Goal: Contribute content

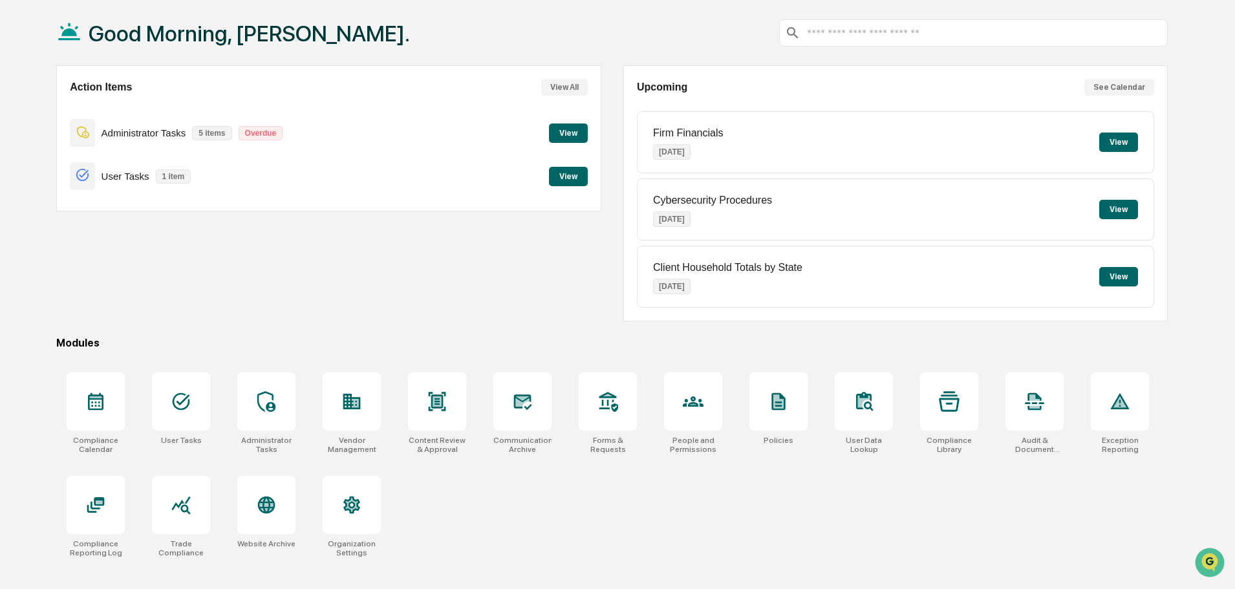
scroll to position [61, 0]
click at [946, 392] on icon at bounding box center [949, 400] width 21 height 20
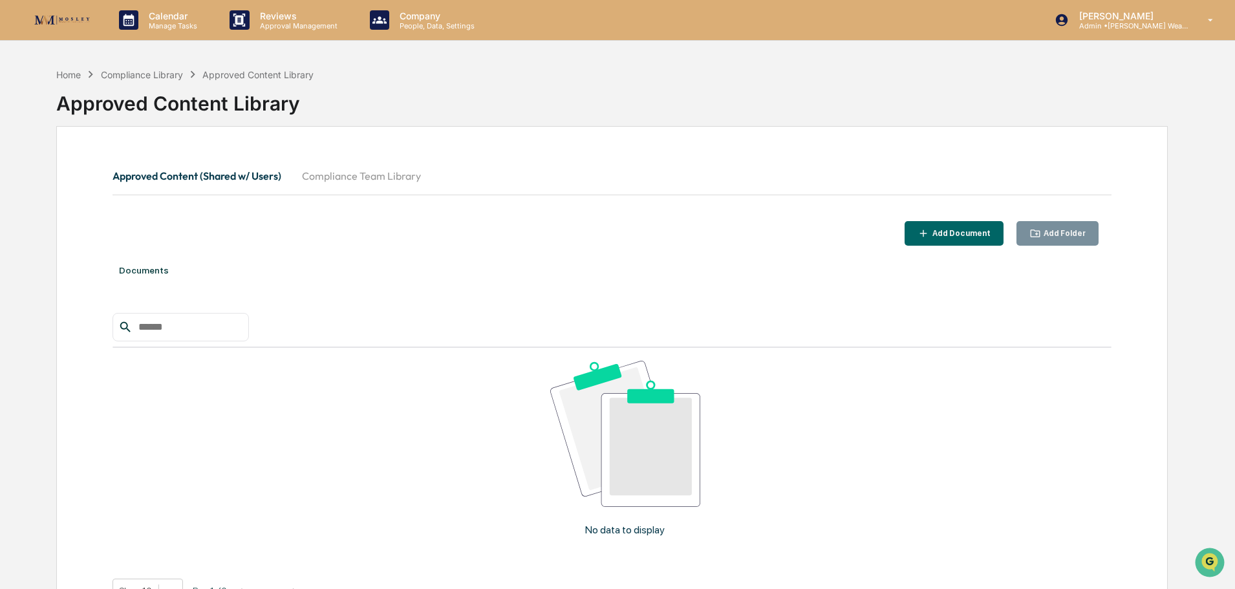
click at [354, 173] on button "Compliance Team Library" at bounding box center [362, 175] width 140 height 31
drag, startPoint x: 1048, startPoint y: 236, endPoint x: 946, endPoint y: 238, distance: 102.1
click at [946, 238] on div "Add Document Add Folder" at bounding box center [611, 233] width 999 height 25
click at [946, 238] on div "Add Document" at bounding box center [953, 234] width 73 height 12
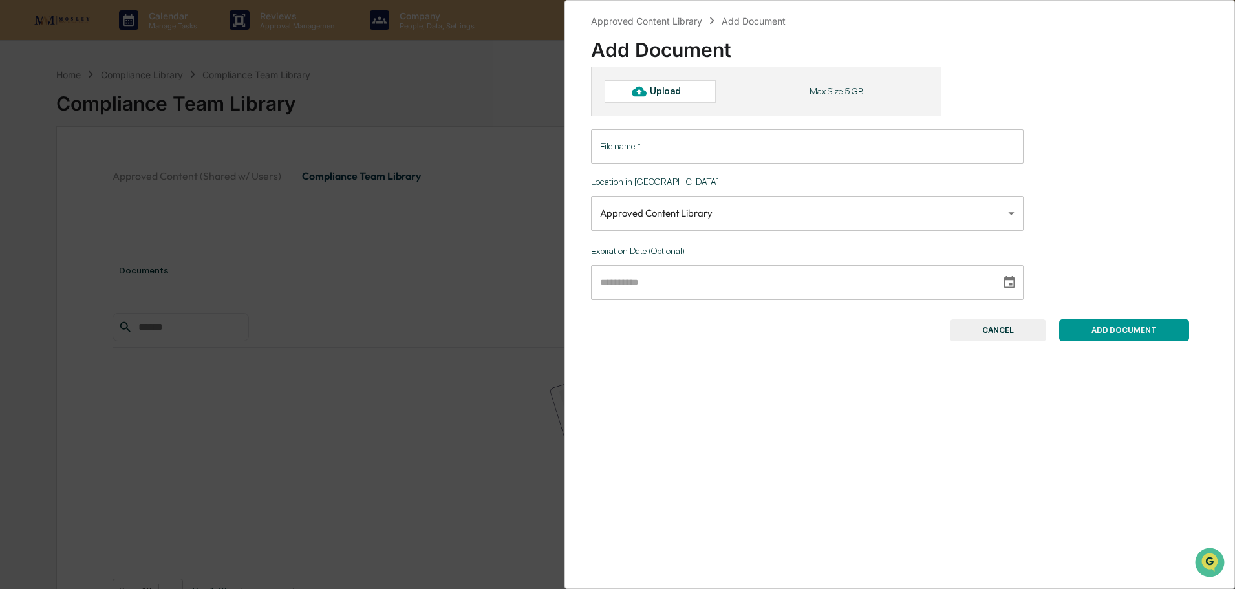
click at [697, 146] on input "File name   *" at bounding box center [807, 146] width 432 height 34
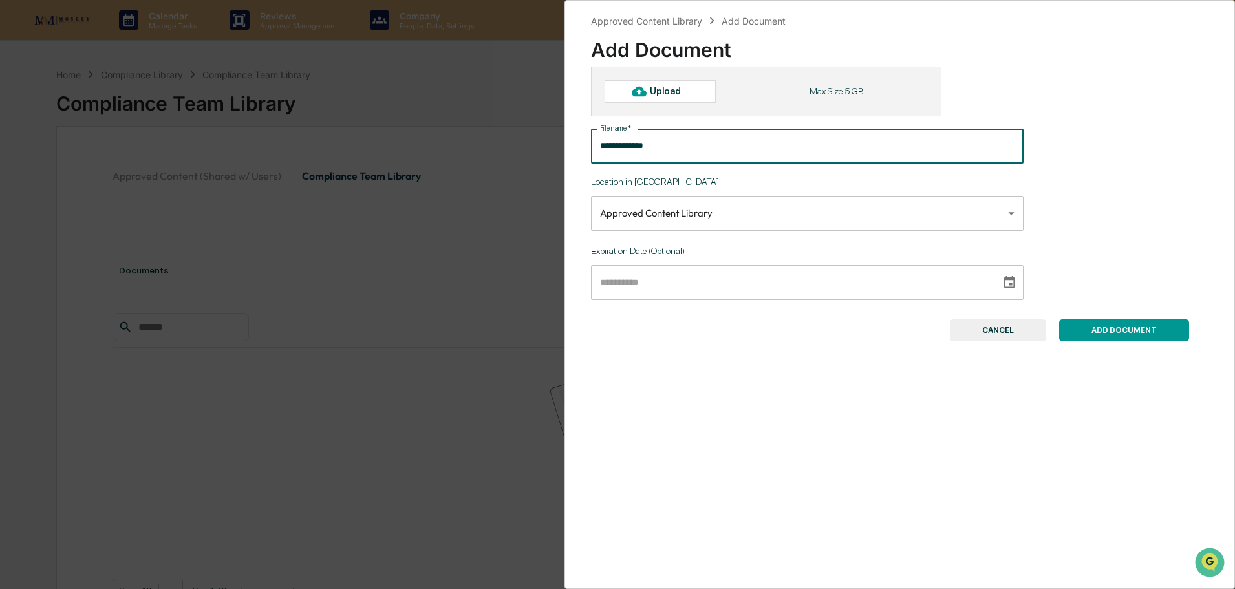
type input "**********"
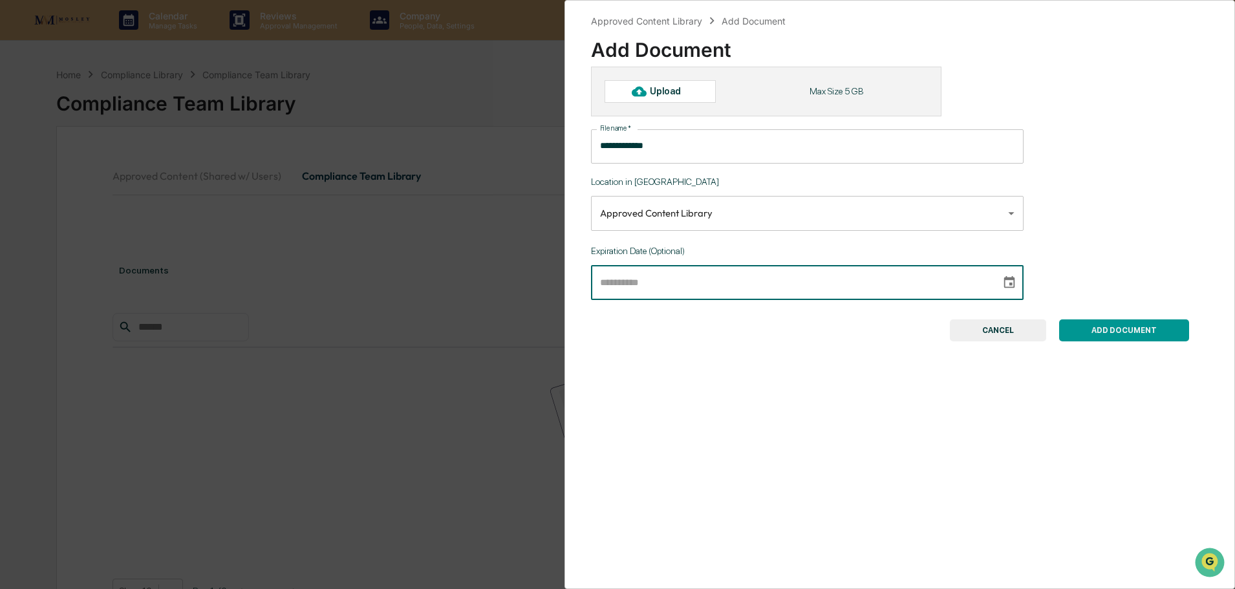
type input "**********"
click at [703, 284] on input "**********" at bounding box center [791, 282] width 401 height 35
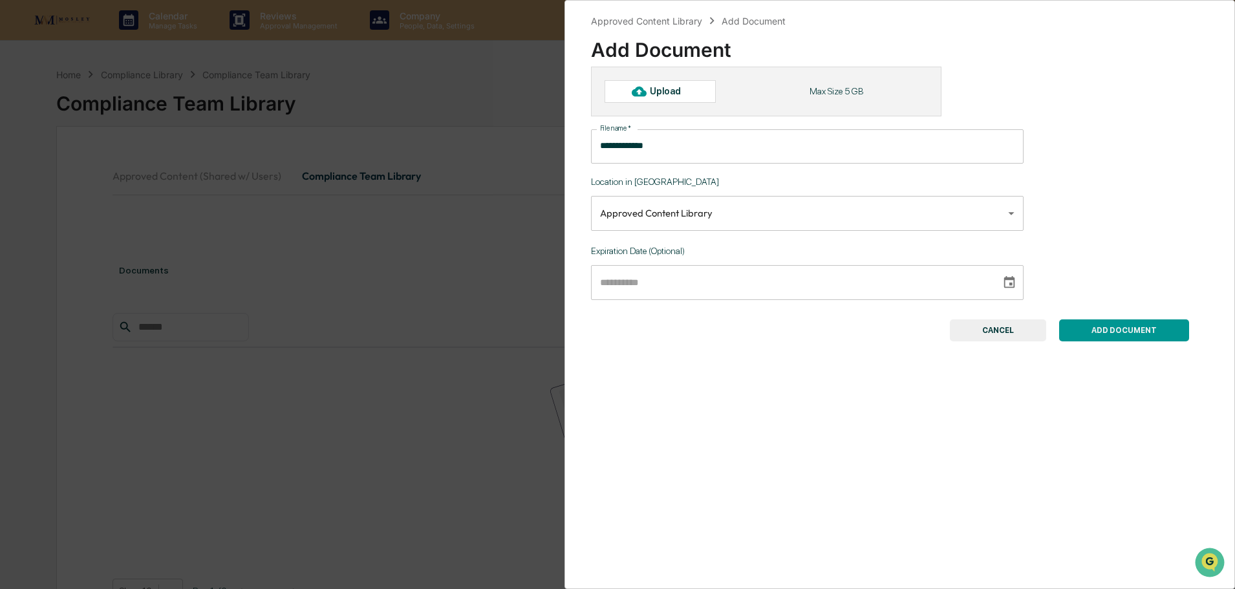
click at [653, 96] on div "Upload" at bounding box center [671, 91] width 42 height 10
click at [999, 321] on button "CANCEL" at bounding box center [998, 330] width 96 height 22
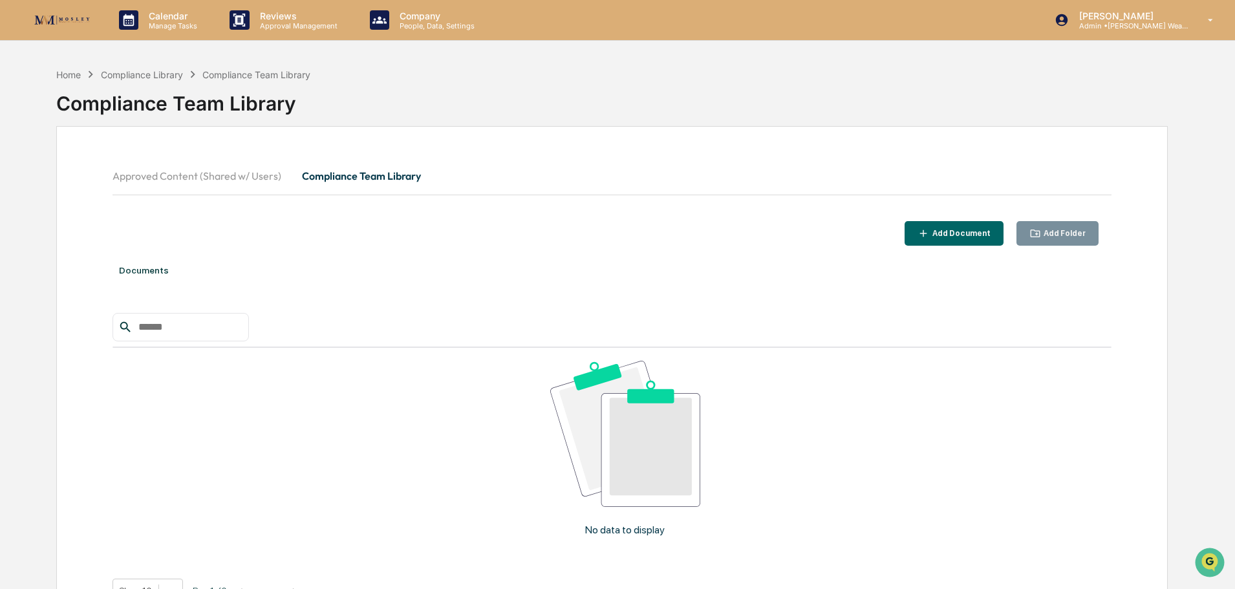
click at [1063, 234] on div "Add Folder" at bounding box center [1063, 233] width 45 height 9
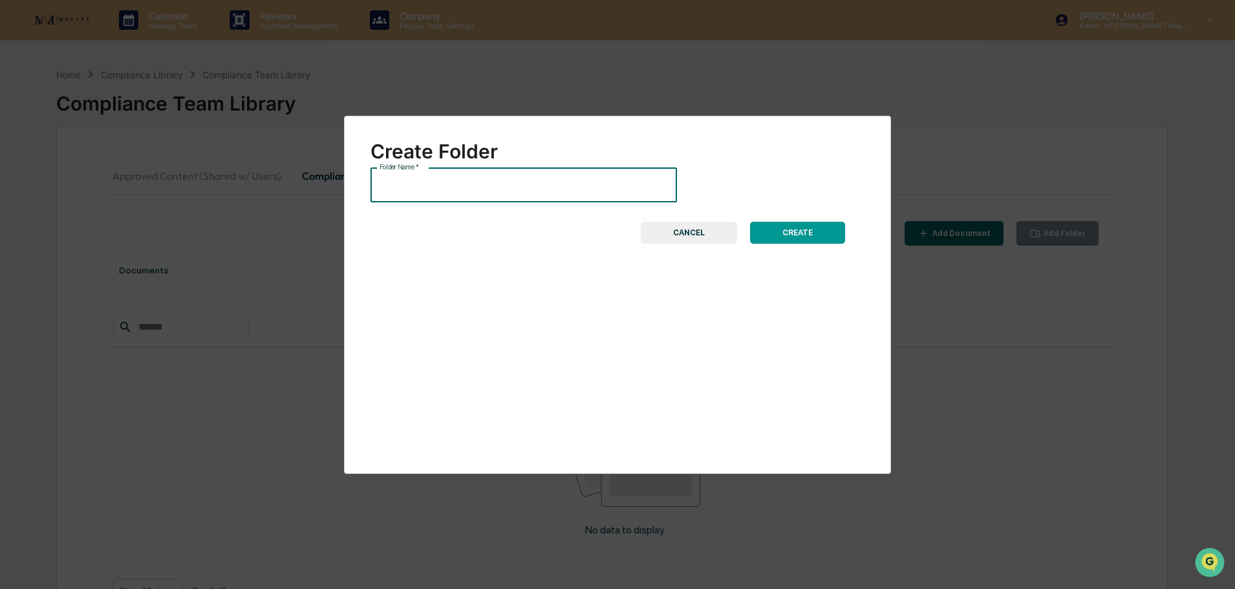
click at [564, 187] on input "Folder Name   *" at bounding box center [523, 185] width 306 height 34
type input "**********"
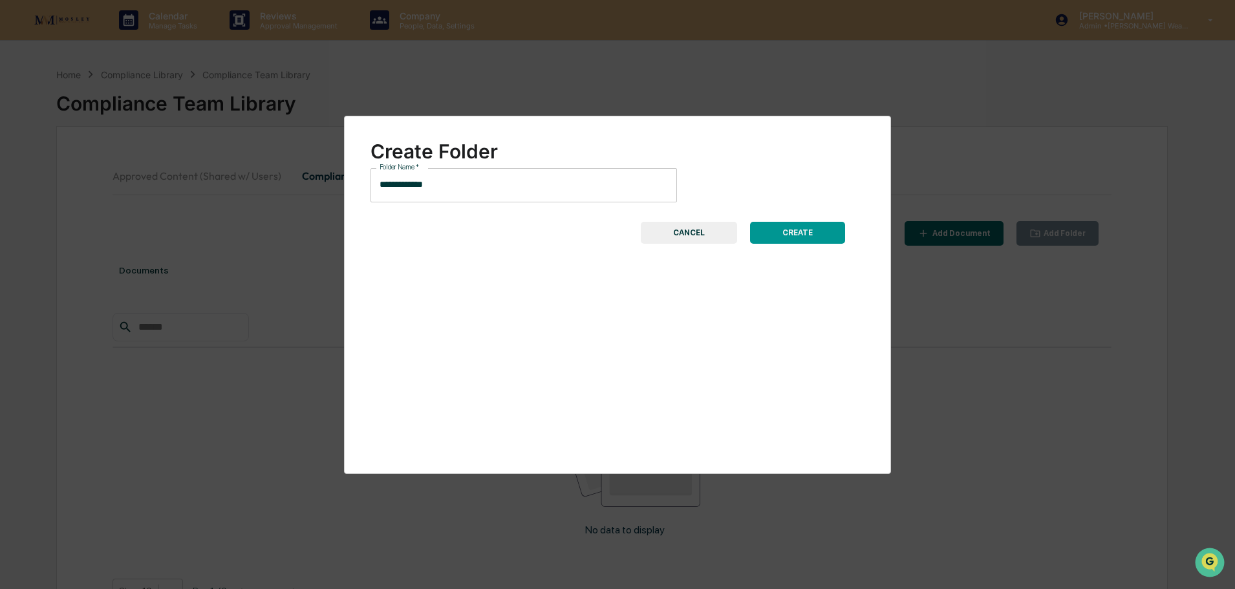
click at [786, 228] on button "CREATE" at bounding box center [797, 233] width 95 height 22
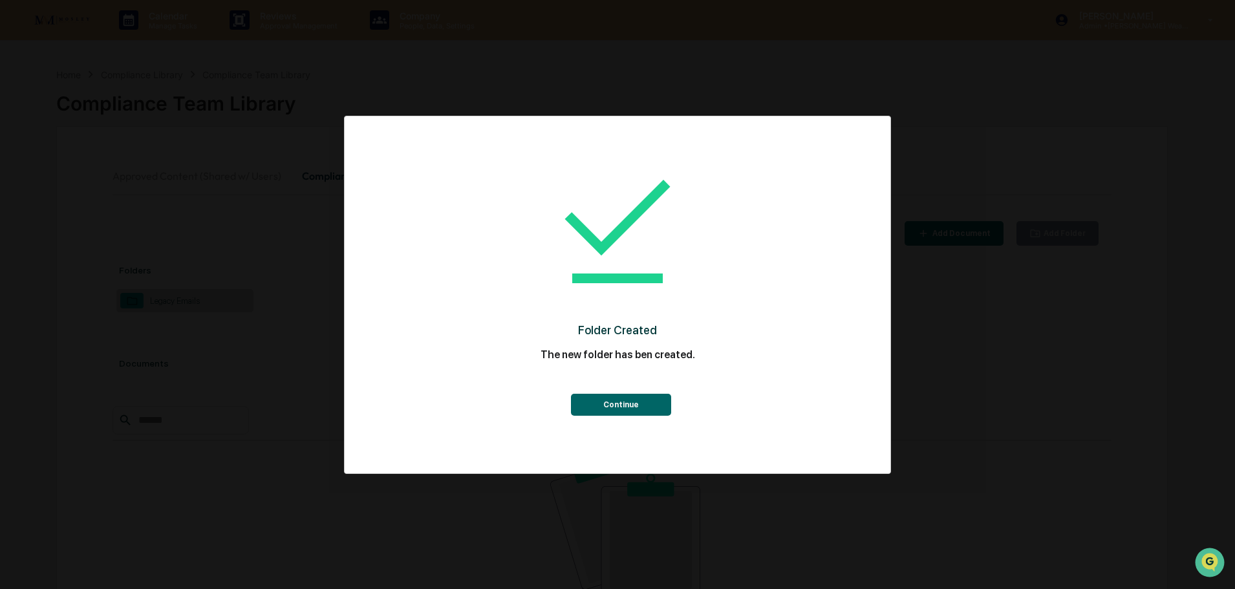
click at [613, 398] on button "Continue" at bounding box center [621, 405] width 100 height 22
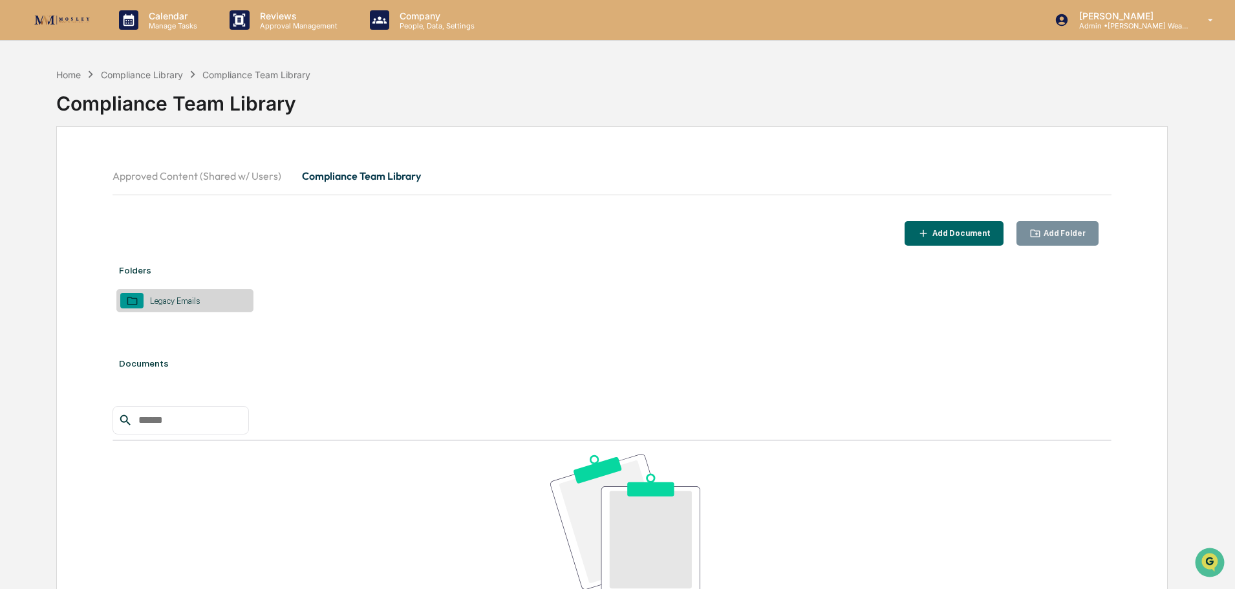
click at [160, 302] on div "Legacy Emails" at bounding box center [174, 301] width 63 height 10
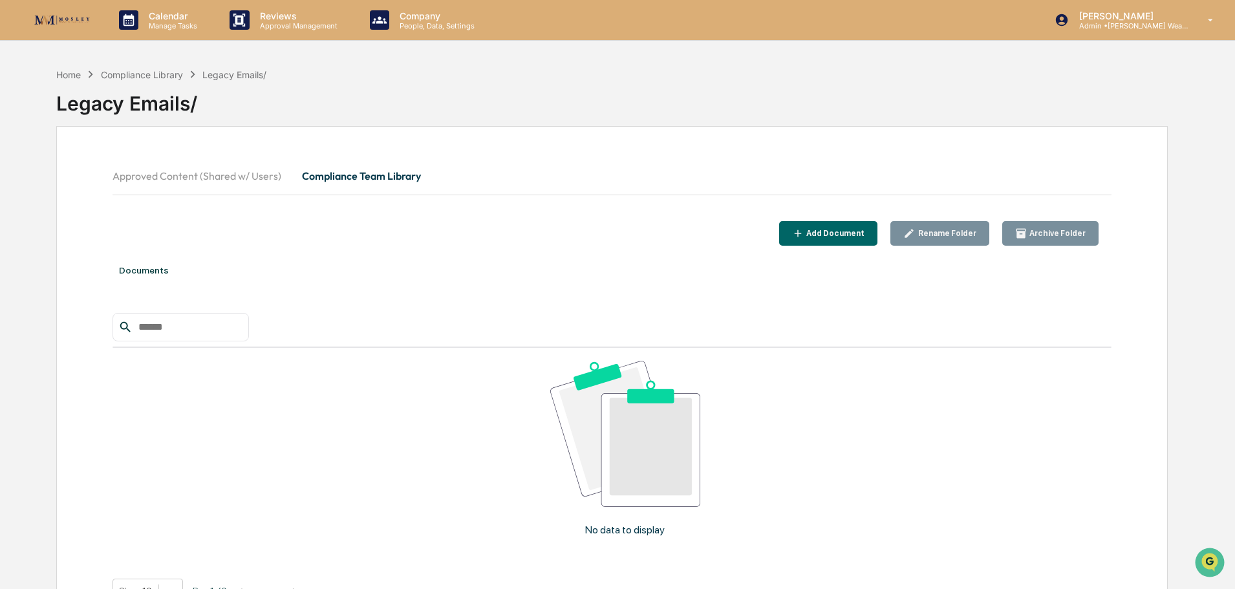
click at [839, 231] on div "Add Document" at bounding box center [833, 233] width 61 height 9
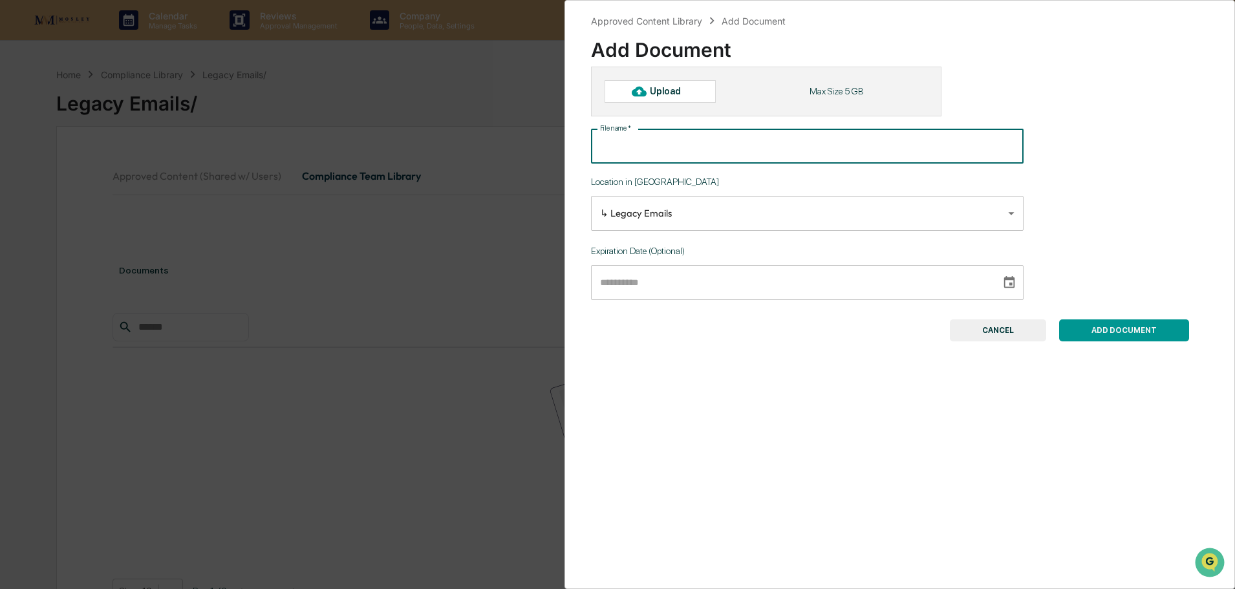
click at [725, 148] on input "File name   *" at bounding box center [807, 146] width 432 height 34
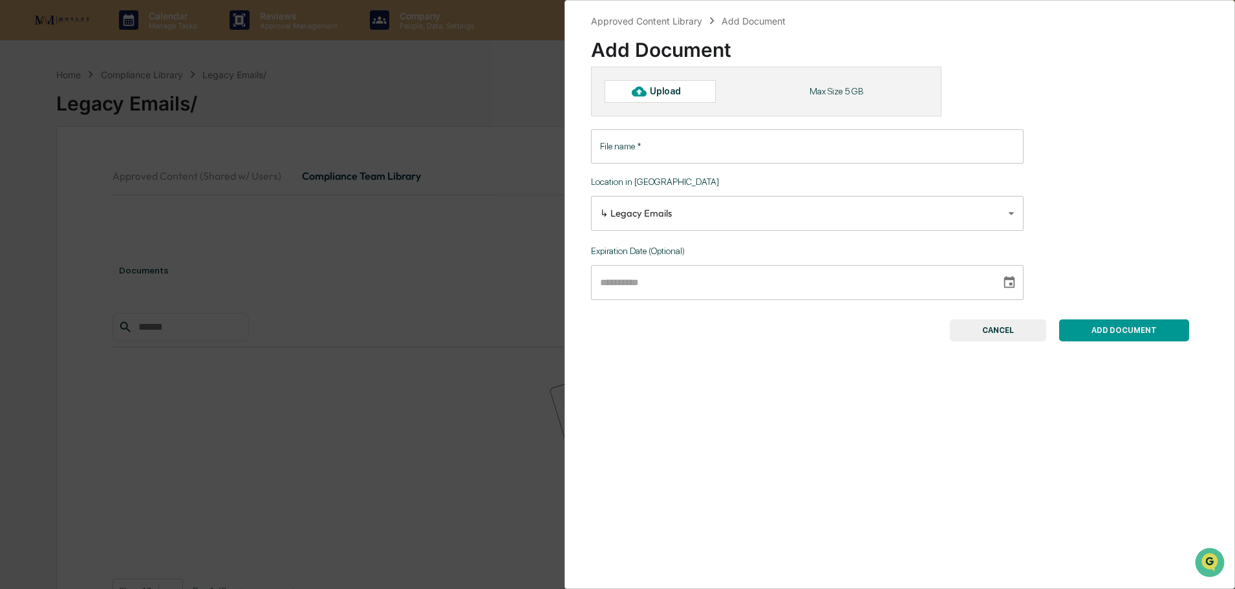
click at [653, 90] on div "Upload" at bounding box center [671, 91] width 42 height 10
drag, startPoint x: 804, startPoint y: 92, endPoint x: 876, endPoint y: 93, distance: 71.7
click at [876, 93] on div "Upload Max Size 5 GB" at bounding box center [766, 91] width 350 height 49
copy div "Max Size 5 GB"
click at [655, 90] on div "Upload" at bounding box center [671, 91] width 42 height 10
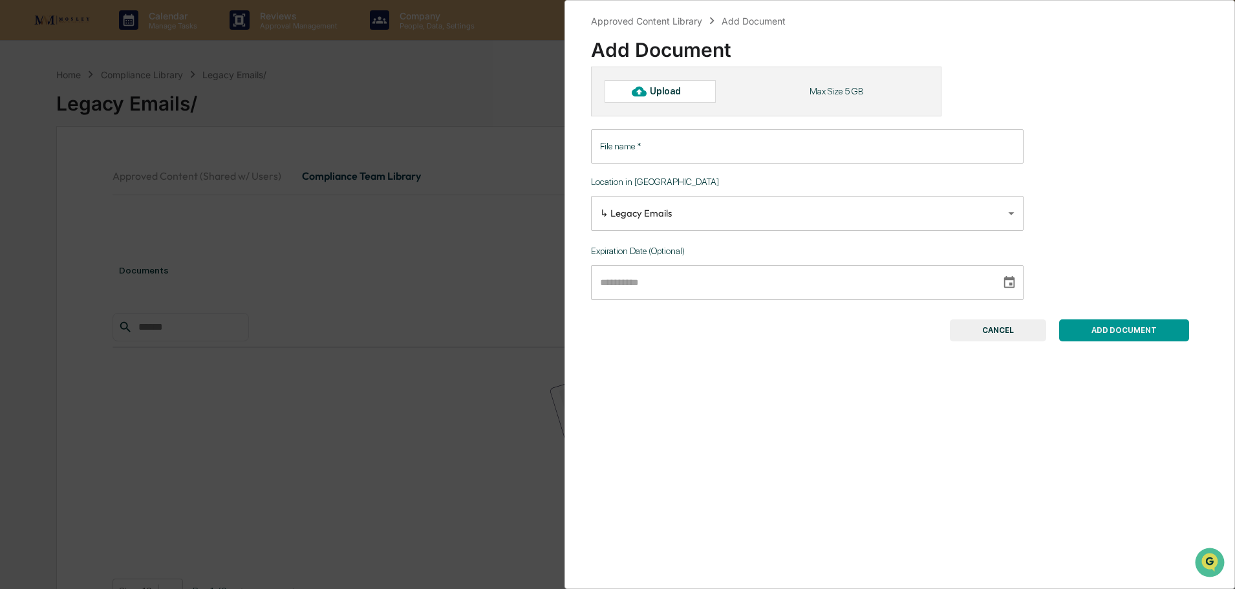
click at [655, 91] on div "Upload" at bounding box center [671, 91] width 42 height 10
drag, startPoint x: 999, startPoint y: 326, endPoint x: 1006, endPoint y: 330, distance: 7.5
click at [1004, 329] on button "CANCEL" at bounding box center [998, 330] width 96 height 22
